Goal: Task Accomplishment & Management: Use online tool/utility

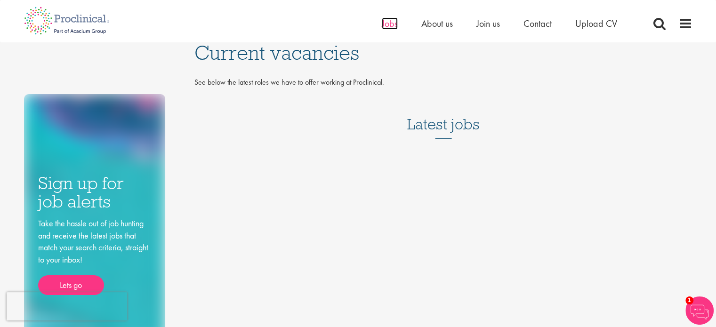
click at [386, 22] on span "Jobs" at bounding box center [390, 23] width 16 height 12
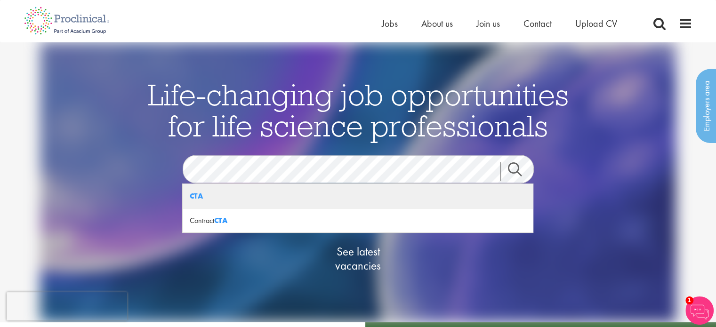
click at [200, 196] on strong "CTA" at bounding box center [196, 196] width 13 height 10
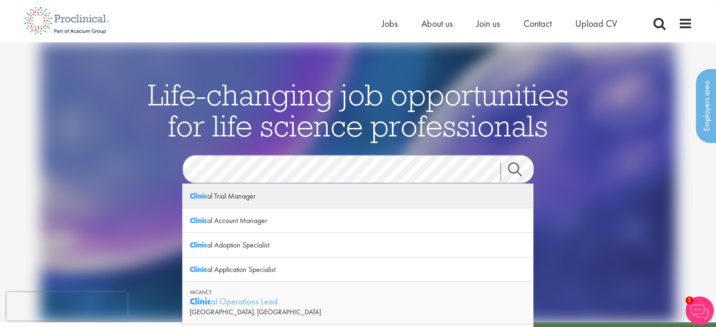
click at [291, 203] on div "Clinic al Trial Manager" at bounding box center [358, 196] width 350 height 24
